Goal: Obtain resource: Obtain resource

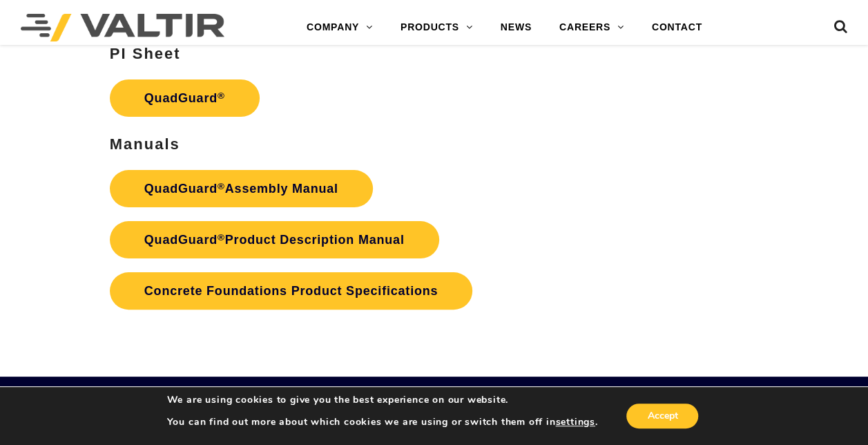
scroll to position [2624, 0]
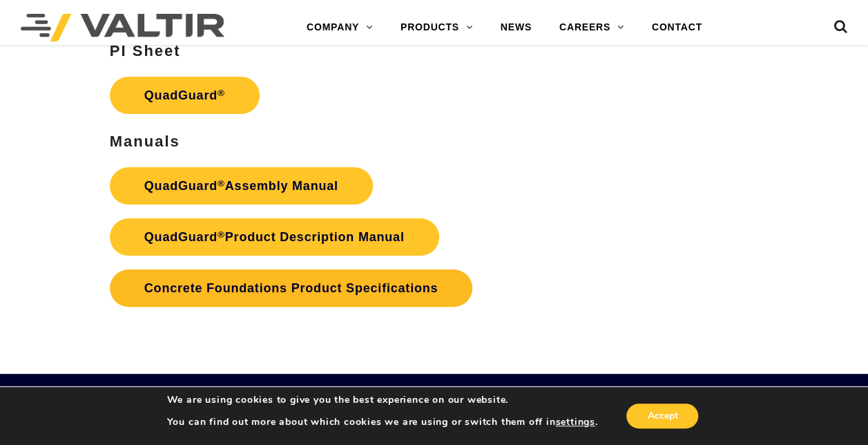
click at [337, 289] on link "Concrete Foundations Product Specifications" at bounding box center [291, 287] width 363 height 37
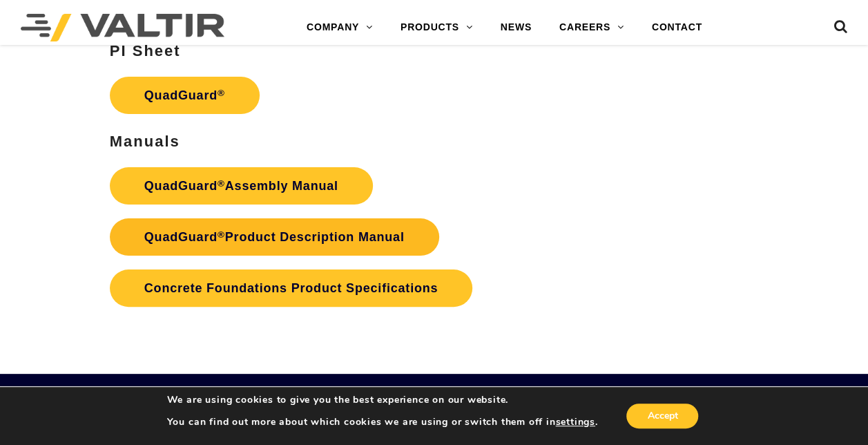
click at [281, 228] on link "QuadGuard ® Product Description Manual" at bounding box center [274, 236] width 329 height 37
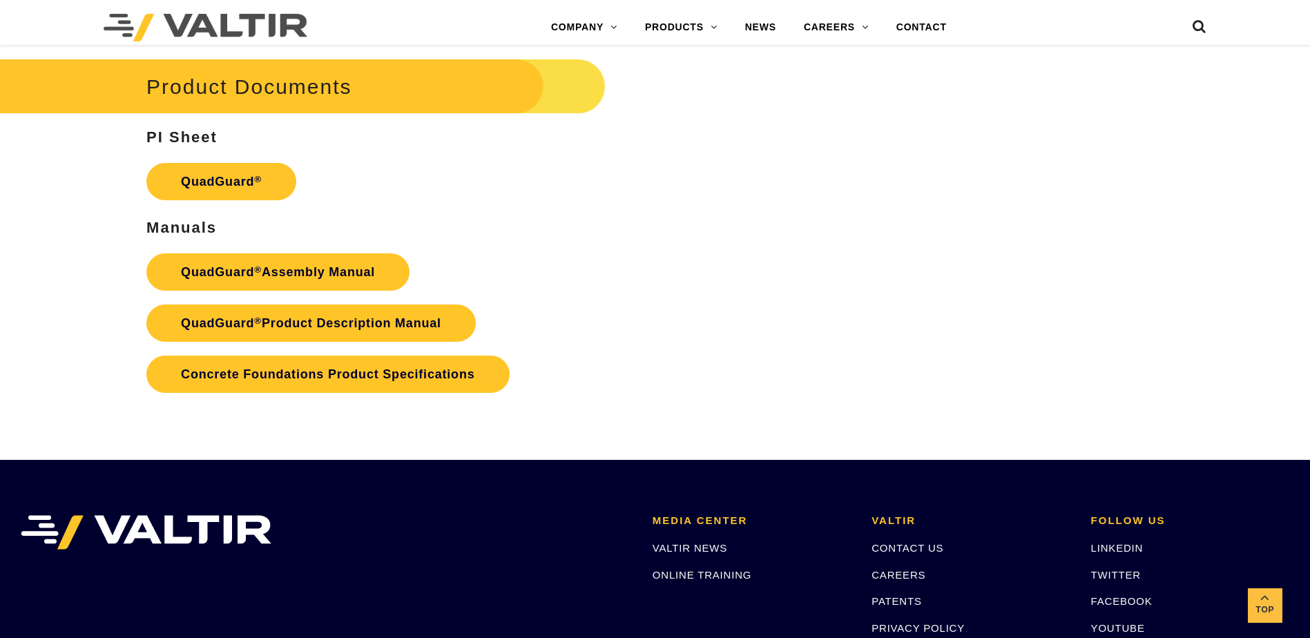
scroll to position [2722, 0]
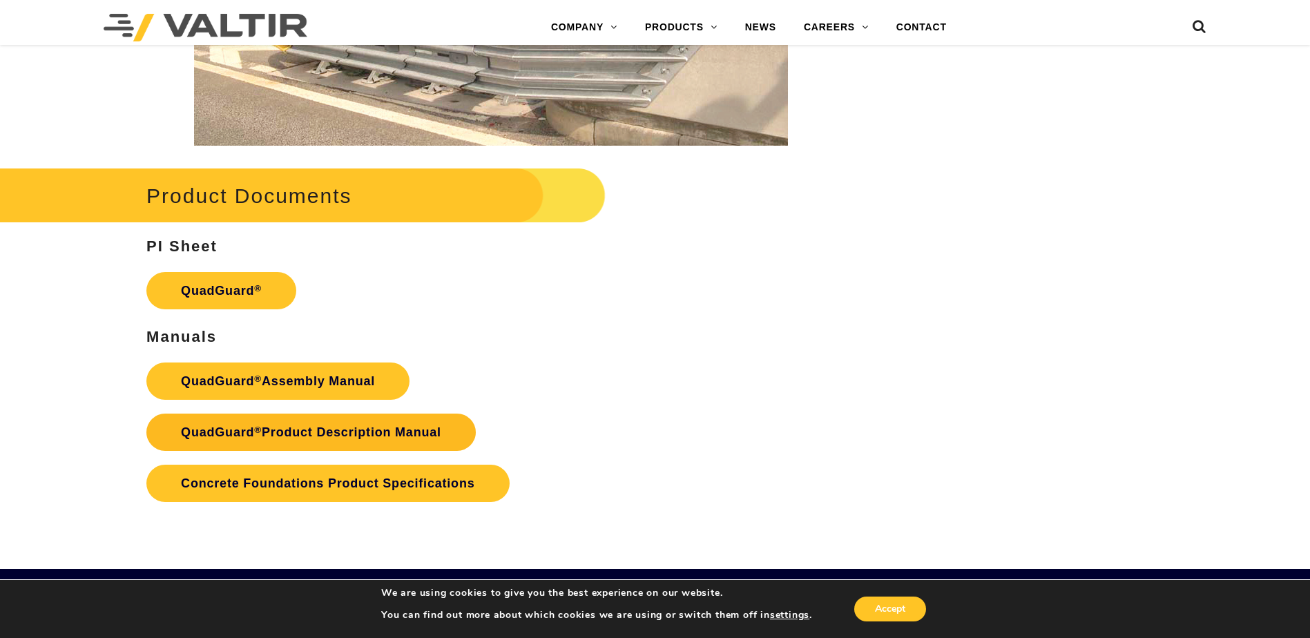
click at [322, 421] on link "QuadGuard ® Product Description Manual" at bounding box center [310, 432] width 329 height 37
